Goal: Task Accomplishment & Management: Use online tool/utility

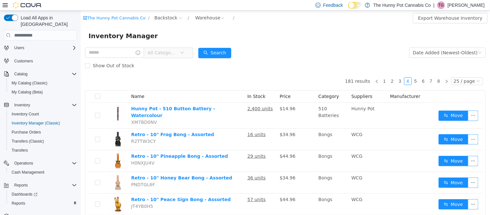
scroll to position [28, 0]
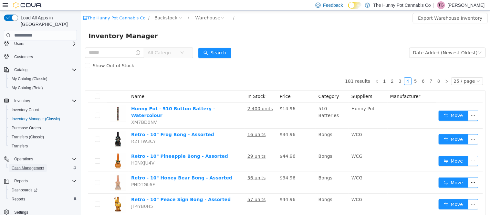
click at [32, 165] on span "Cash Management" at bounding box center [28, 167] width 33 height 5
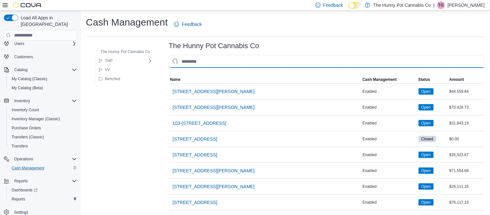
click at [204, 62] on input "This is a search bar. As you type, the results lower in the page will automatic…" at bounding box center [327, 61] width 316 height 13
type input "*"
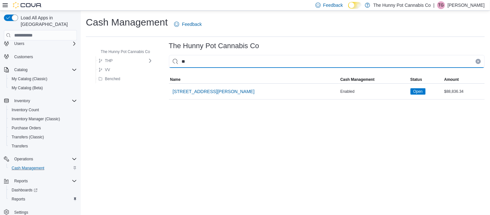
type input "***"
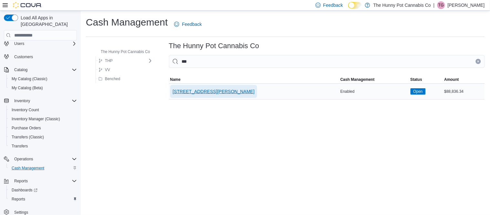
click at [213, 90] on span "[STREET_ADDRESS][PERSON_NAME]" at bounding box center [214, 91] width 82 height 6
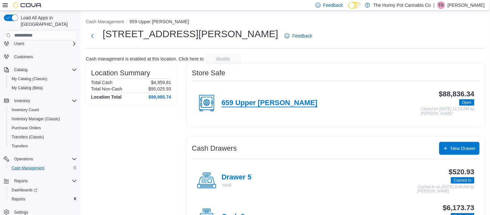
click at [222, 102] on h4 "659 Upper [PERSON_NAME]" at bounding box center [270, 103] width 96 height 8
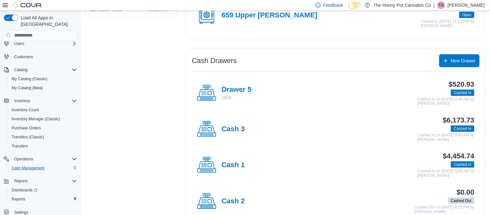
scroll to position [89, 0]
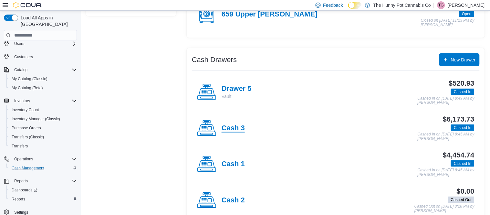
click at [241, 124] on h4 "Cash 3" at bounding box center [233, 128] width 23 height 8
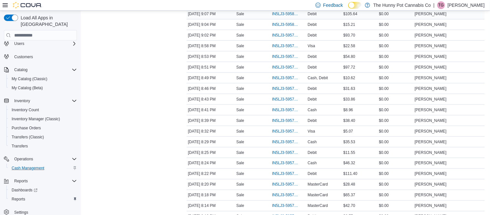
scroll to position [154, 0]
click at [281, 133] on span "IN5LJ3-5957706" at bounding box center [288, 131] width 33 height 8
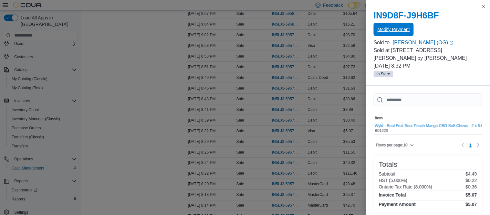
click at [392, 35] on span "Modify Payment" at bounding box center [394, 29] width 32 height 13
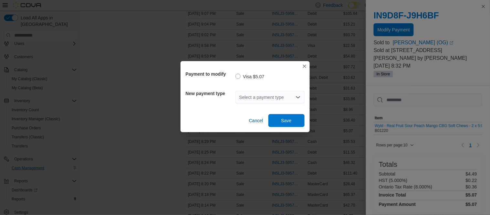
click at [295, 101] on div "Select a payment type" at bounding box center [270, 97] width 69 height 13
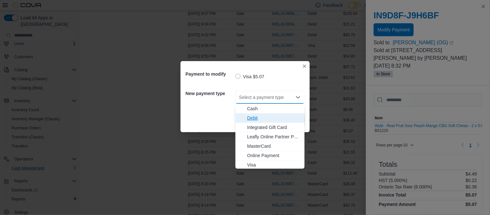
click at [260, 119] on span "Debit" at bounding box center [274, 118] width 54 height 6
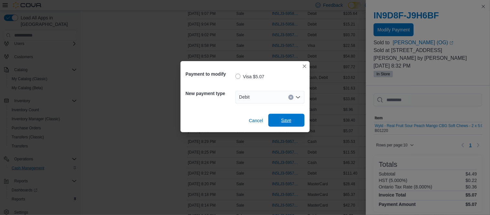
click at [282, 116] on span "Save" at bounding box center [286, 120] width 28 height 13
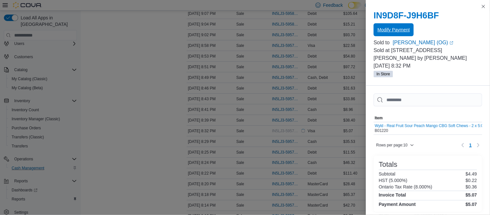
scroll to position [0, 0]
click at [484, 5] on button "Close this dialog" at bounding box center [484, 7] width 8 height 8
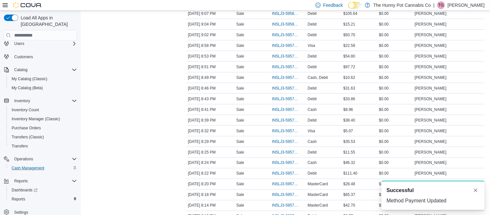
click at [486, 8] on div "Feedback Dark Mode The Hunny Pot Cannabis Co | TG [PERSON_NAME]" at bounding box center [398, 5] width 177 height 10
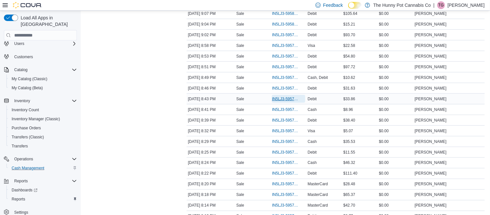
click at [282, 100] on span "IN5LJ3-5957806" at bounding box center [285, 98] width 26 height 5
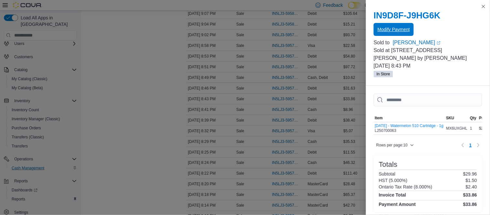
click at [394, 26] on span "Modify Payment" at bounding box center [394, 29] width 32 height 13
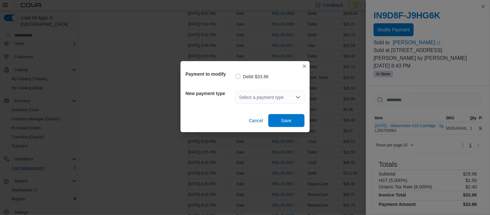
click at [302, 97] on div "Select a payment type" at bounding box center [270, 97] width 69 height 13
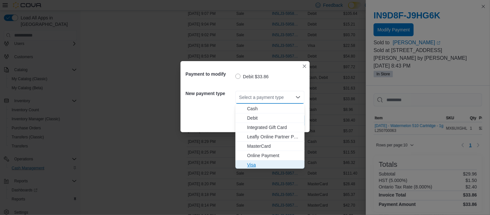
click at [271, 164] on span "Visa" at bounding box center [274, 165] width 54 height 6
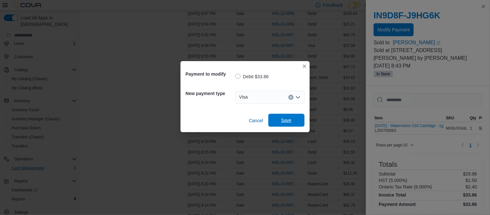
click at [279, 124] on span "Save" at bounding box center [286, 120] width 28 height 13
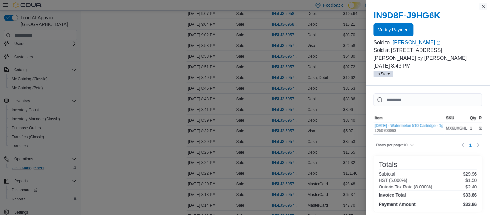
click at [485, 8] on button "Close this dialog" at bounding box center [484, 7] width 8 height 8
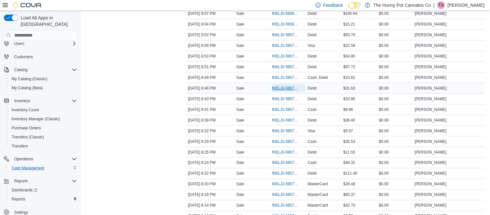
click at [274, 88] on span "IN5LJ3-5957840" at bounding box center [285, 88] width 26 height 5
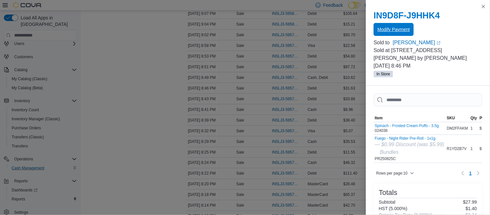
click at [380, 32] on span "Modify Payment" at bounding box center [394, 29] width 32 height 6
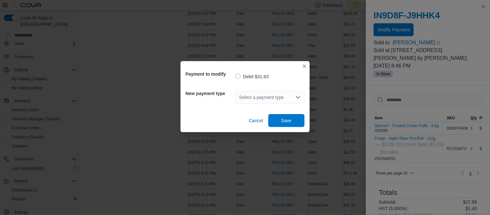
click at [280, 98] on div "Select a payment type" at bounding box center [270, 97] width 69 height 13
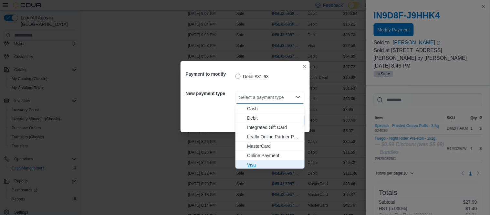
click at [260, 167] on span "Visa" at bounding box center [274, 165] width 54 height 6
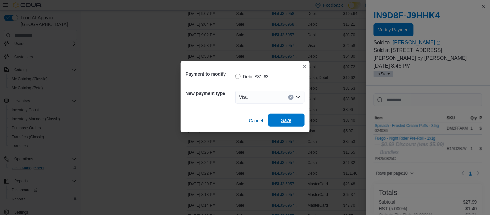
click at [278, 124] on span "Save" at bounding box center [286, 120] width 28 height 13
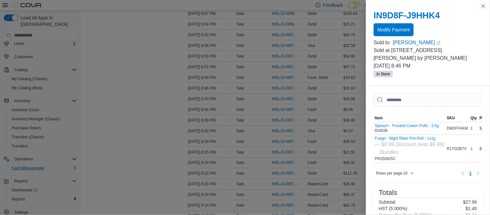
click at [486, 6] on button "Close this dialog" at bounding box center [484, 6] width 8 height 8
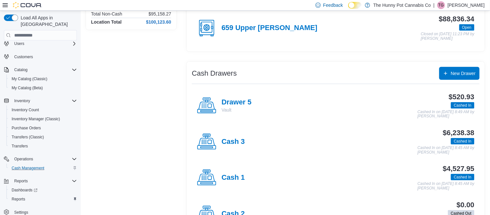
scroll to position [76, 0]
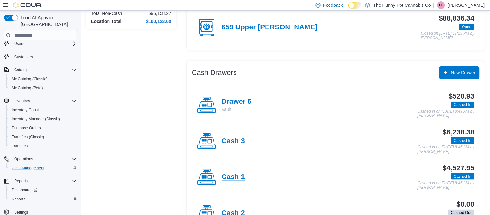
click at [225, 178] on h4 "Cash 1" at bounding box center [233, 177] width 23 height 8
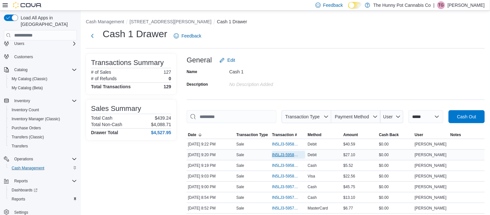
click at [276, 152] on span "IN5LJ3-5958134" at bounding box center [285, 154] width 26 height 5
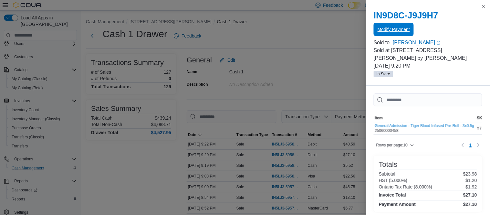
click at [404, 26] on span "Modify Payment" at bounding box center [394, 29] width 32 height 13
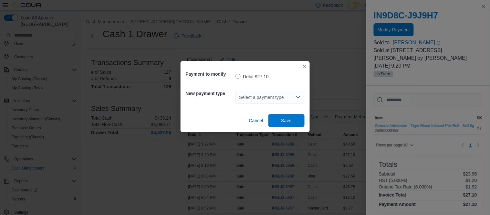
click at [298, 96] on icon "Open list of options" at bounding box center [298, 97] width 5 height 5
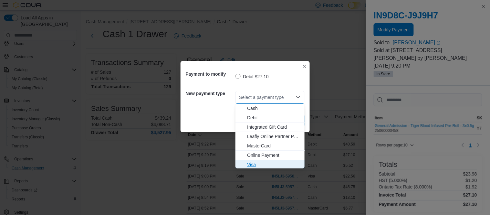
click at [253, 161] on span "Visa" at bounding box center [274, 164] width 54 height 6
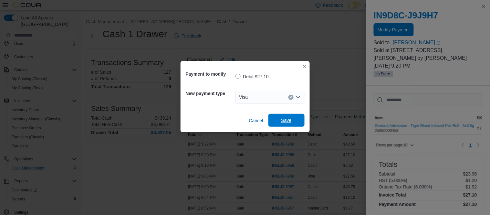
click at [280, 121] on span "Save" at bounding box center [286, 120] width 28 height 13
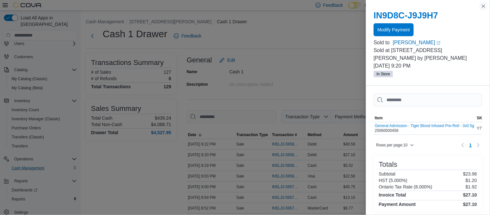
click at [484, 5] on button "Close this dialog" at bounding box center [484, 6] width 8 height 8
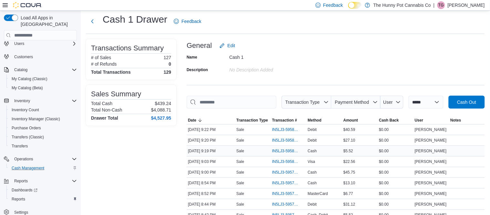
scroll to position [15, 0]
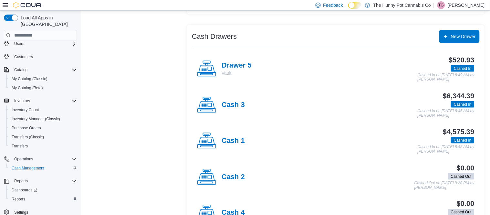
scroll to position [112, 0]
click at [221, 106] on div "Cash 3" at bounding box center [221, 104] width 48 height 19
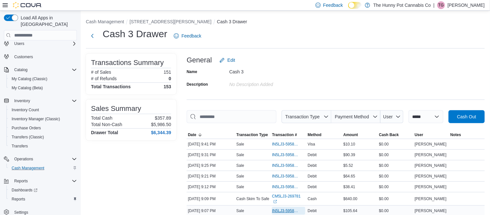
click at [288, 214] on span "IN5LJ3-5958041" at bounding box center [288, 211] width 33 height 8
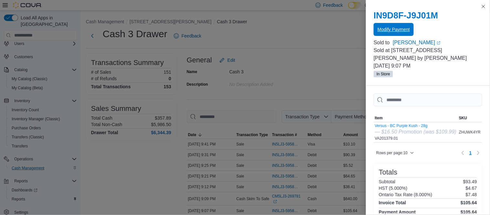
click at [410, 31] on span "Modify Payment" at bounding box center [394, 29] width 32 height 6
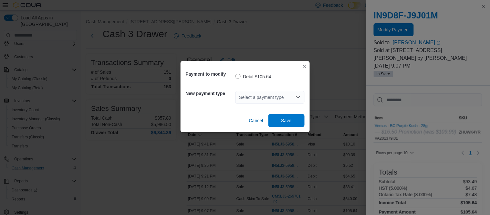
click at [301, 98] on div "Select a payment type" at bounding box center [270, 97] width 69 height 13
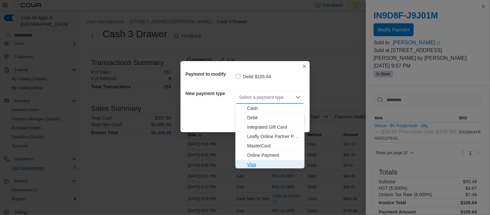
click at [248, 163] on span "Visa" at bounding box center [274, 164] width 54 height 6
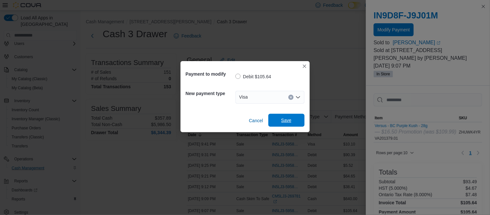
click at [289, 117] on span "Save" at bounding box center [286, 120] width 28 height 13
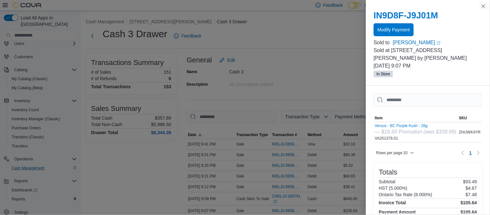
click at [484, 7] on button "Close this dialog" at bounding box center [484, 6] width 8 height 8
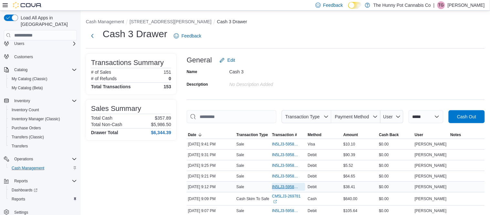
click at [284, 188] on span "IN5LJ3-5958080" at bounding box center [285, 186] width 26 height 5
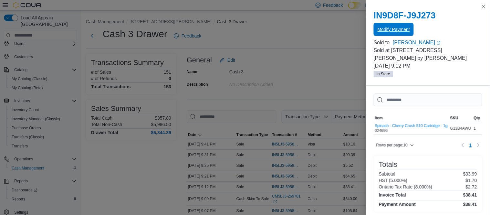
click at [403, 28] on span "Modify Payment" at bounding box center [394, 29] width 32 height 6
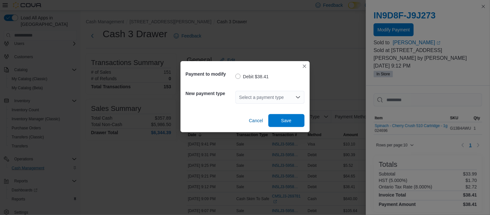
click at [286, 96] on div "Select a payment type" at bounding box center [270, 97] width 69 height 13
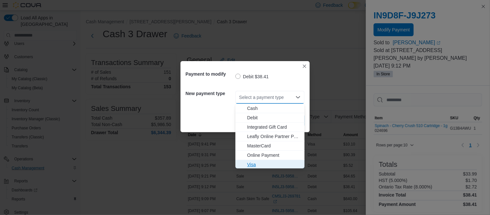
click at [252, 163] on span "Visa" at bounding box center [274, 164] width 54 height 6
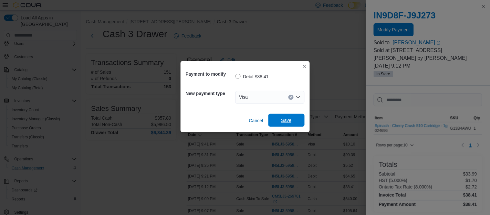
click at [279, 126] on span "Save" at bounding box center [286, 120] width 28 height 13
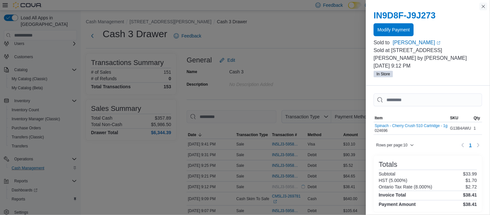
click at [483, 6] on button "Close this dialog" at bounding box center [484, 7] width 8 height 8
click at [484, 8] on p "[PERSON_NAME]" at bounding box center [466, 5] width 37 height 8
click at [484, 6] on p "[PERSON_NAME]" at bounding box center [466, 5] width 37 height 8
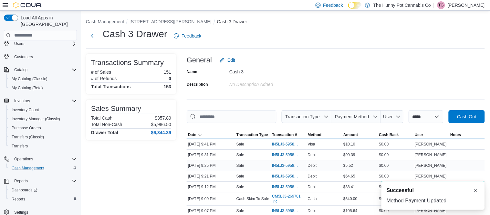
click at [370, 64] on div "General Edit" at bounding box center [336, 60] width 298 height 13
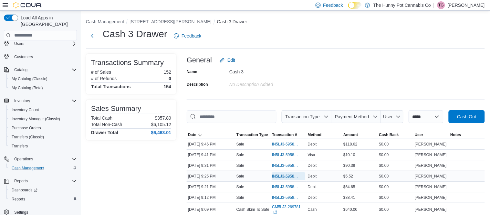
click at [282, 176] on span "IN5LJ3-5958168" at bounding box center [285, 176] width 26 height 5
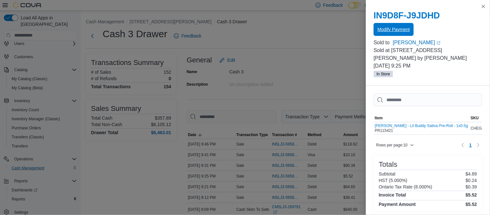
click at [408, 33] on span "Modify Payment" at bounding box center [394, 29] width 32 height 13
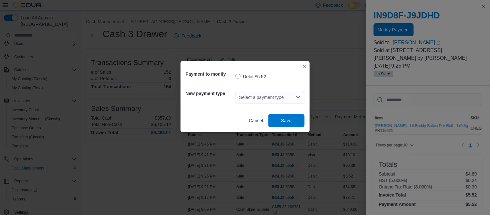
click at [299, 96] on icon "Open list of options" at bounding box center [298, 97] width 5 height 5
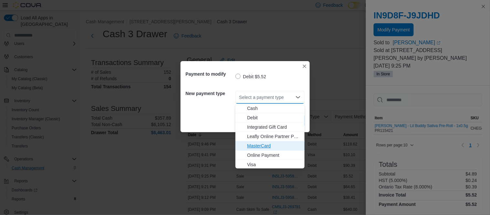
click at [280, 145] on span "MasterCard" at bounding box center [274, 145] width 54 height 6
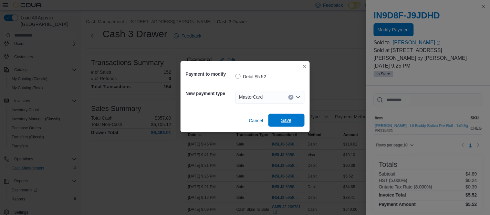
click at [287, 126] on span "Save" at bounding box center [286, 120] width 28 height 13
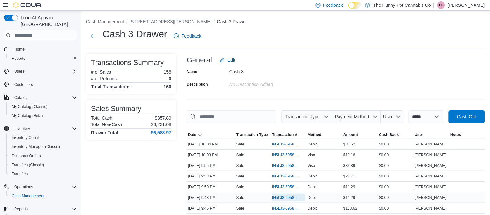
click at [276, 195] on span "IN5LJ3-5958354" at bounding box center [285, 197] width 26 height 5
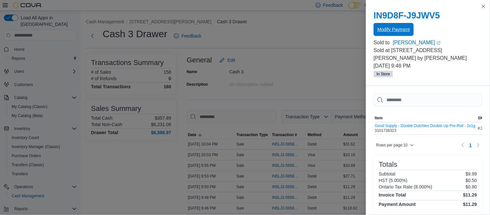
click at [382, 27] on span "Modify Payment" at bounding box center [394, 29] width 32 height 6
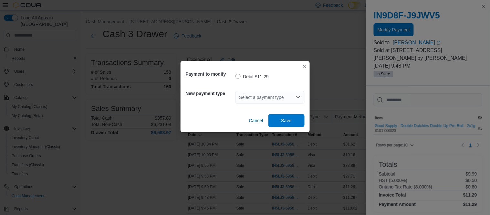
click at [300, 95] on icon "Open list of options" at bounding box center [298, 97] width 5 height 5
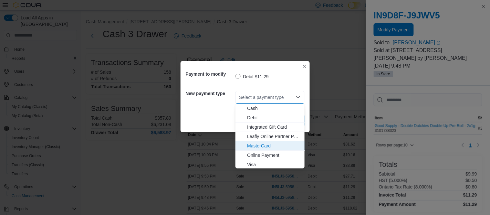
click at [276, 142] on span "MasterCard" at bounding box center [274, 145] width 54 height 6
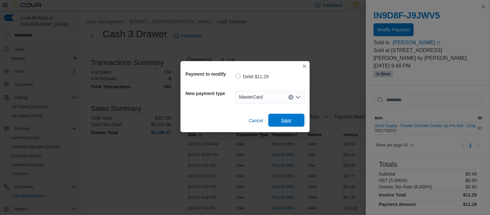
click at [289, 119] on span "Save" at bounding box center [286, 120] width 10 height 6
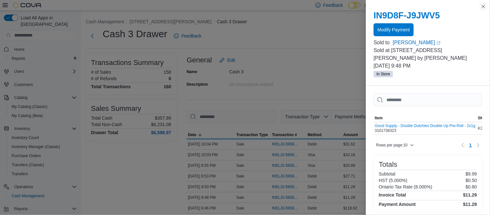
click at [484, 8] on button "Close this dialog" at bounding box center [484, 7] width 8 height 8
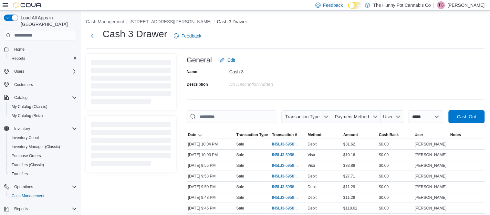
click at [484, 5] on p "[PERSON_NAME]" at bounding box center [466, 5] width 37 height 8
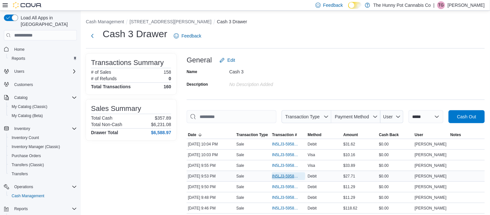
click at [287, 176] on span "IN5LJ3-5958398" at bounding box center [285, 176] width 26 height 5
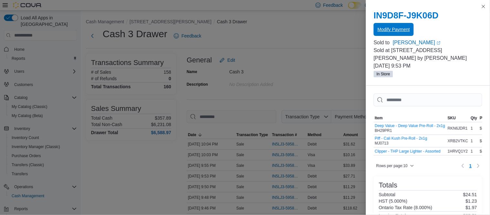
click at [396, 26] on span "Modify Payment" at bounding box center [394, 29] width 32 height 6
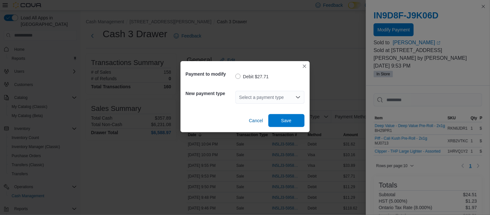
click at [294, 99] on div "Select a payment type" at bounding box center [270, 97] width 69 height 13
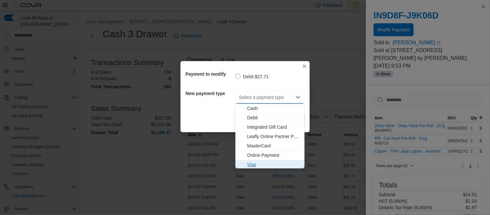
click at [258, 166] on span "Visa" at bounding box center [274, 164] width 54 height 6
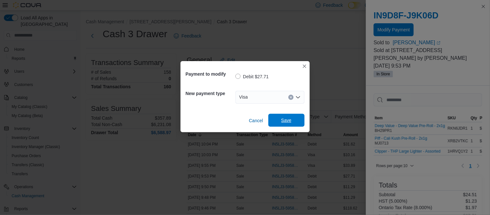
click at [291, 126] on span "Save" at bounding box center [286, 120] width 28 height 13
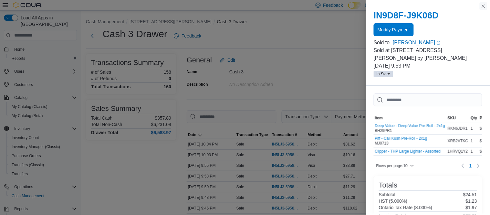
click at [485, 5] on button "Close this dialog" at bounding box center [484, 6] width 8 height 8
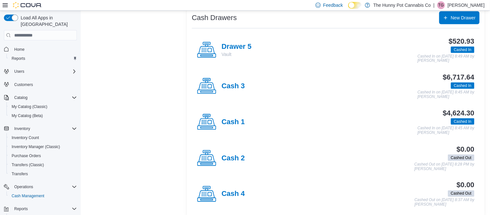
scroll to position [138, 0]
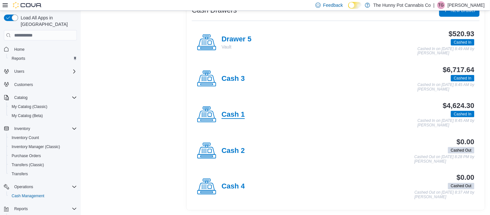
click at [227, 115] on h4 "Cash 1" at bounding box center [233, 114] width 23 height 8
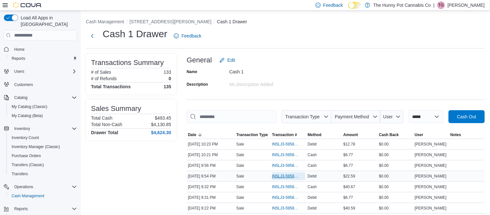
click at [291, 174] on span "IN5LJ3-5958399" at bounding box center [285, 176] width 26 height 5
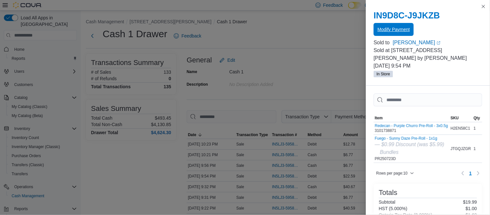
click at [392, 31] on span "Modify Payment" at bounding box center [394, 29] width 32 height 6
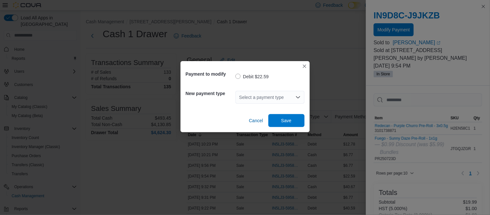
click at [282, 95] on div "Select a payment type" at bounding box center [270, 97] width 69 height 13
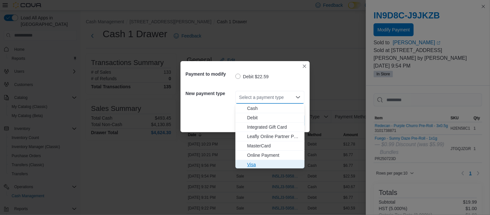
click at [259, 163] on span "Visa" at bounding box center [274, 164] width 54 height 6
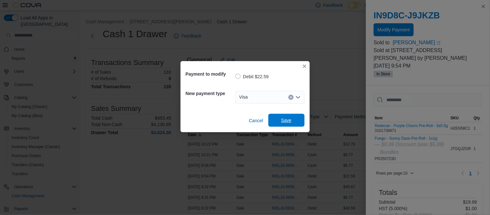
click at [286, 124] on span "Save" at bounding box center [286, 120] width 28 height 13
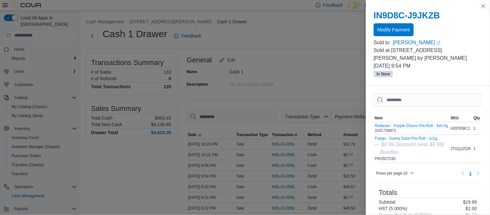
click at [483, 9] on button "Close this dialog" at bounding box center [484, 6] width 8 height 8
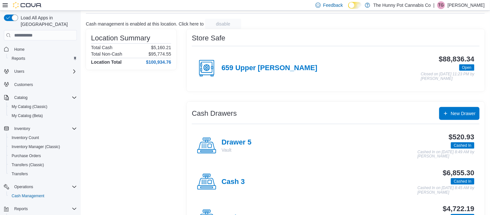
scroll to position [36, 0]
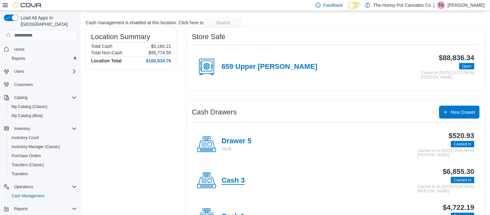
click at [231, 180] on h4 "Cash 3" at bounding box center [233, 180] width 23 height 8
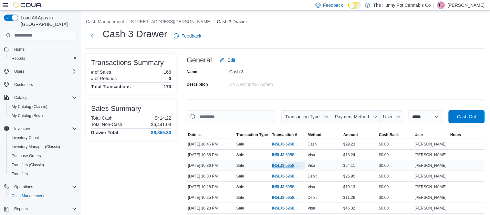
click at [296, 165] on span "IN5LJ3-5958705" at bounding box center [285, 165] width 26 height 5
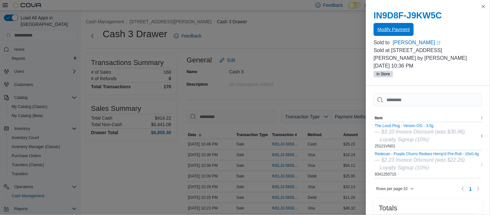
click at [395, 31] on span "Modify Payment" at bounding box center [394, 29] width 32 height 6
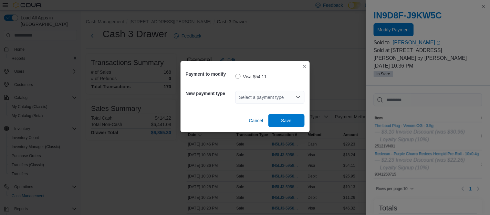
click at [295, 95] on div "Select a payment type" at bounding box center [270, 97] width 69 height 13
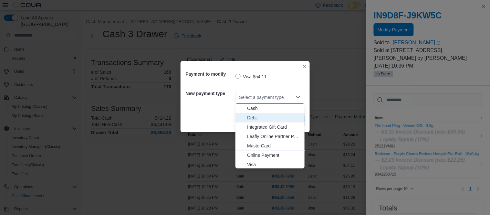
click at [258, 120] on span "Debit" at bounding box center [274, 117] width 54 height 6
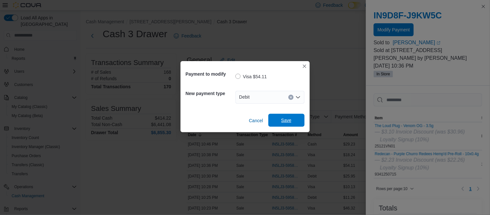
click at [275, 119] on span "Save" at bounding box center [286, 120] width 28 height 13
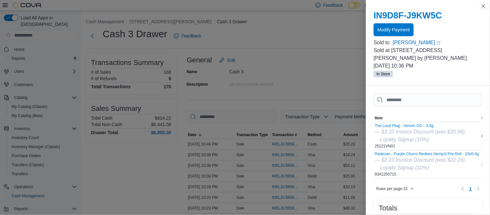
click at [485, 5] on button "Close this dialog" at bounding box center [484, 6] width 8 height 8
